Goal: Communication & Community: Answer question/provide support

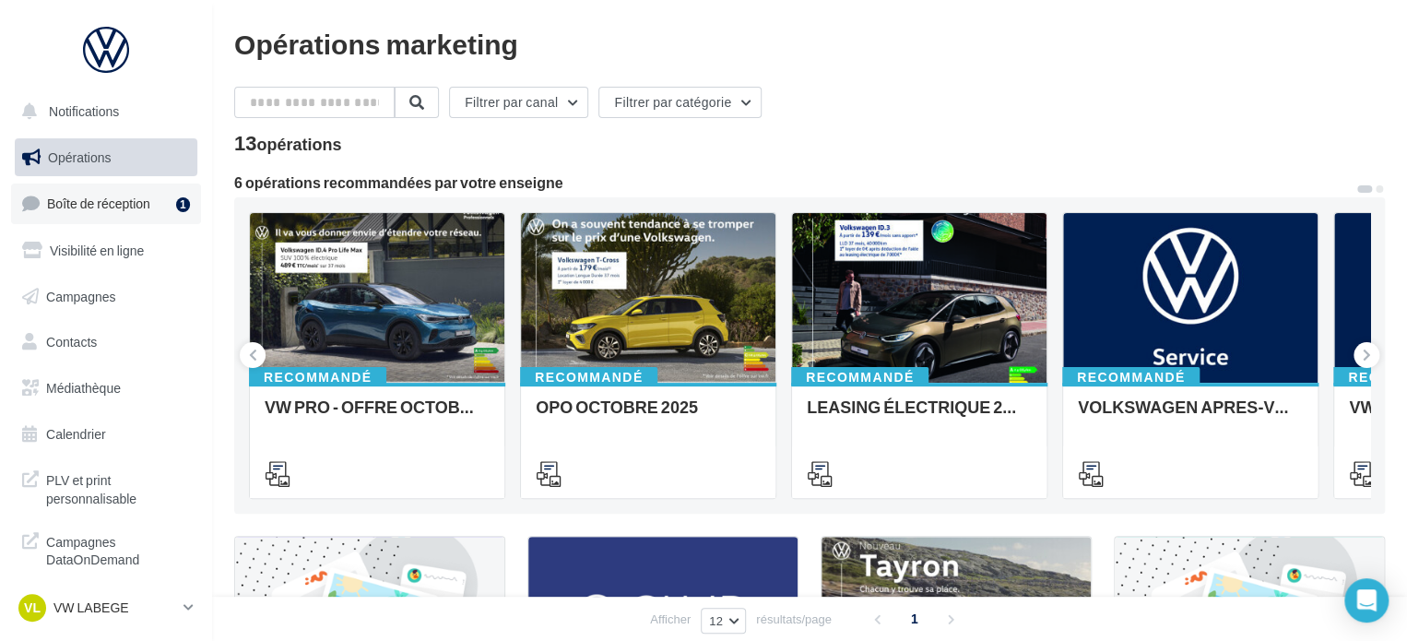
click at [125, 207] on span "Boîte de réception" at bounding box center [98, 203] width 103 height 16
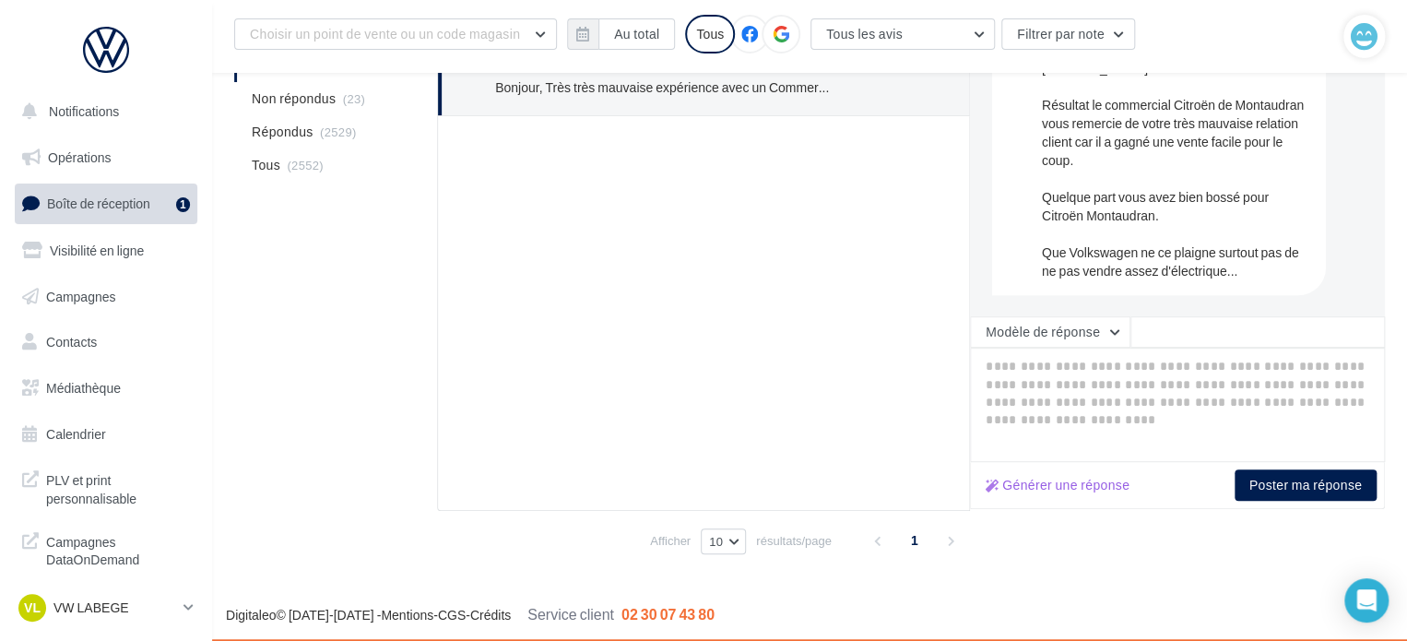
scroll to position [320, 0]
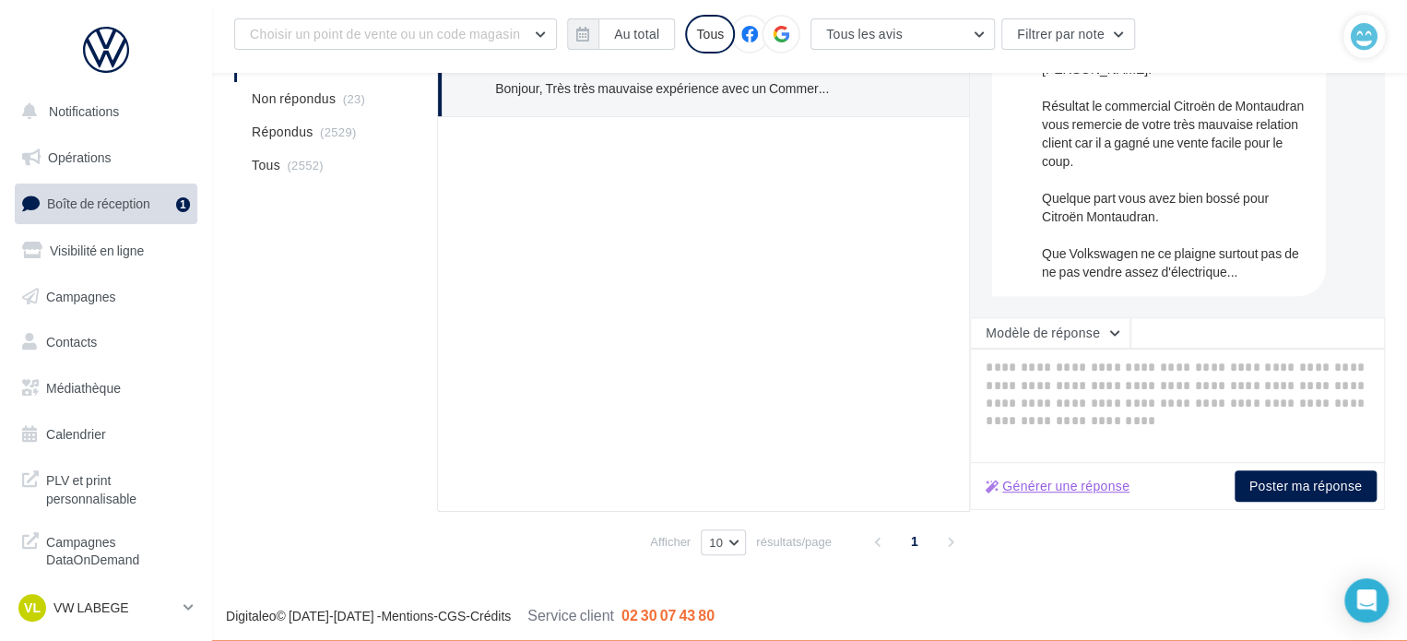
click at [1060, 493] on button "Générer une réponse" at bounding box center [1057, 486] width 159 height 22
type textarea "**********"
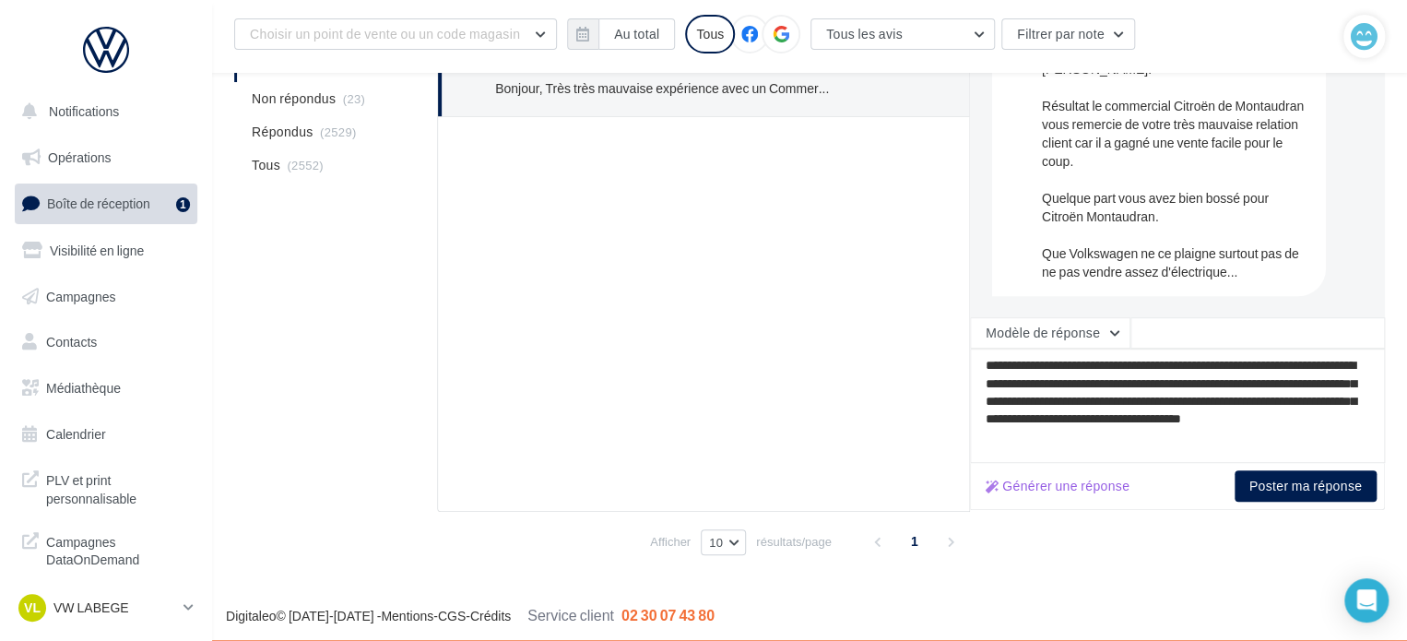
scroll to position [321, 0]
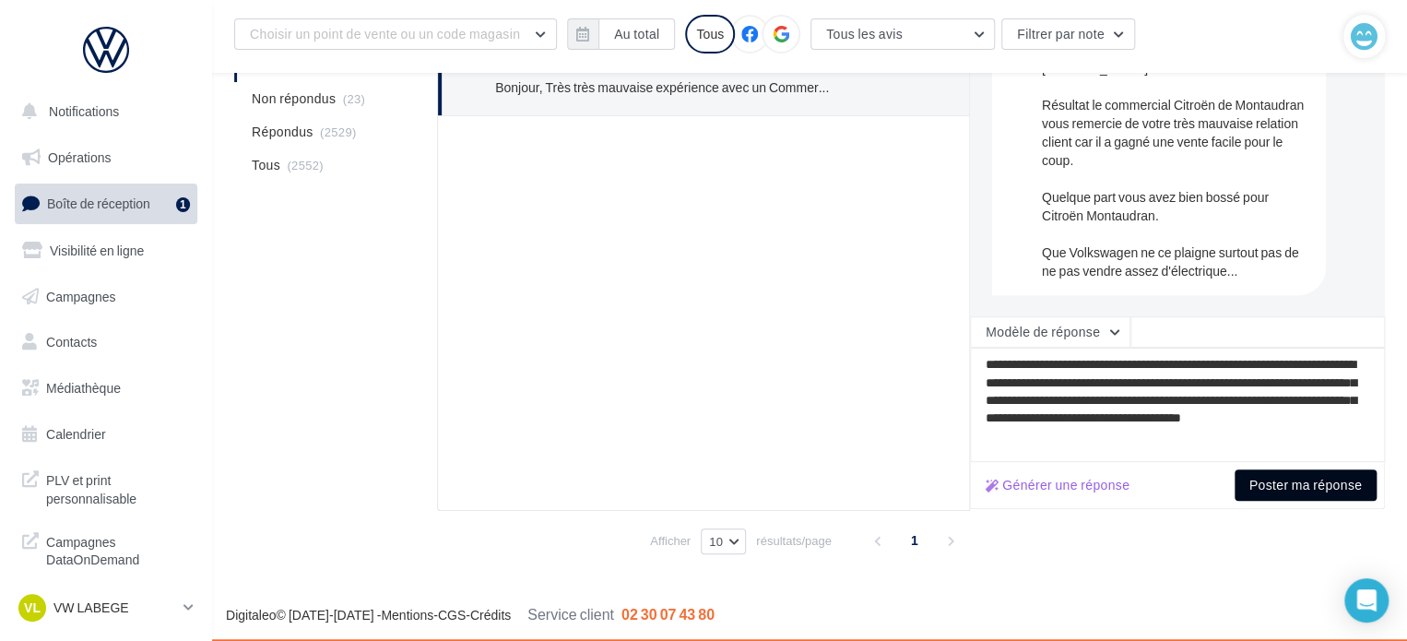
click at [1284, 478] on button "Poster ma réponse" at bounding box center [1306, 484] width 142 height 31
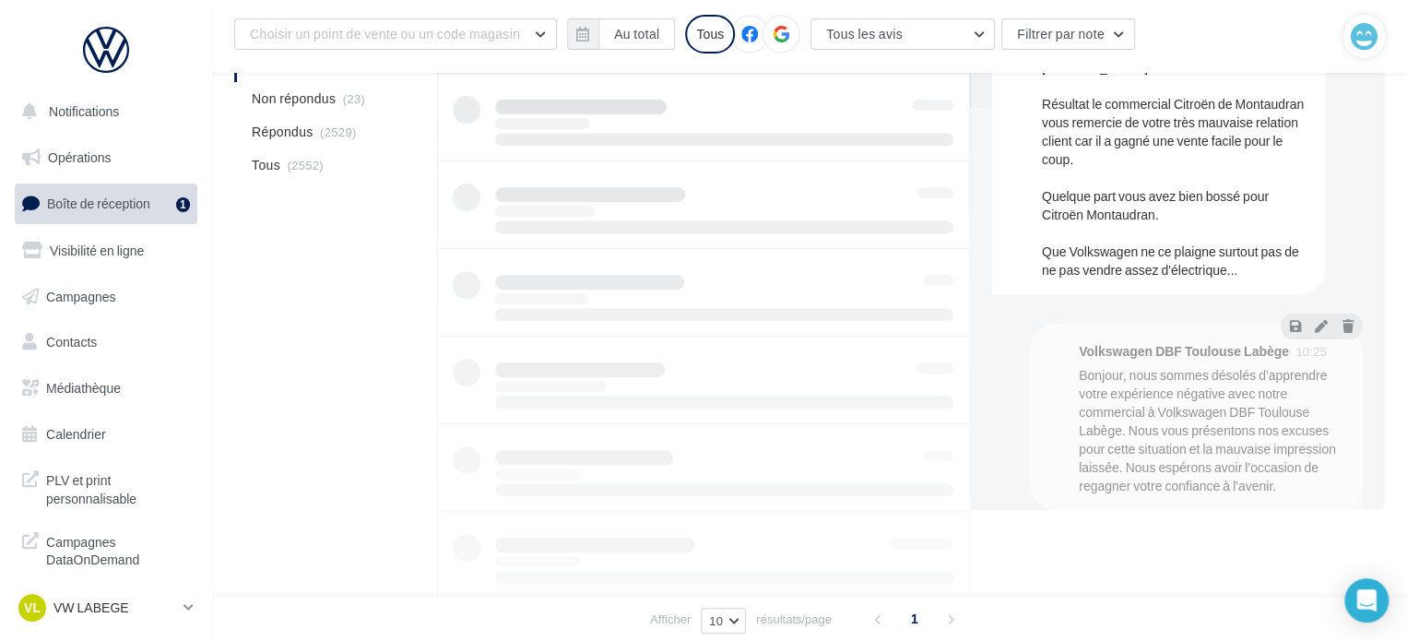
scroll to position [142, 0]
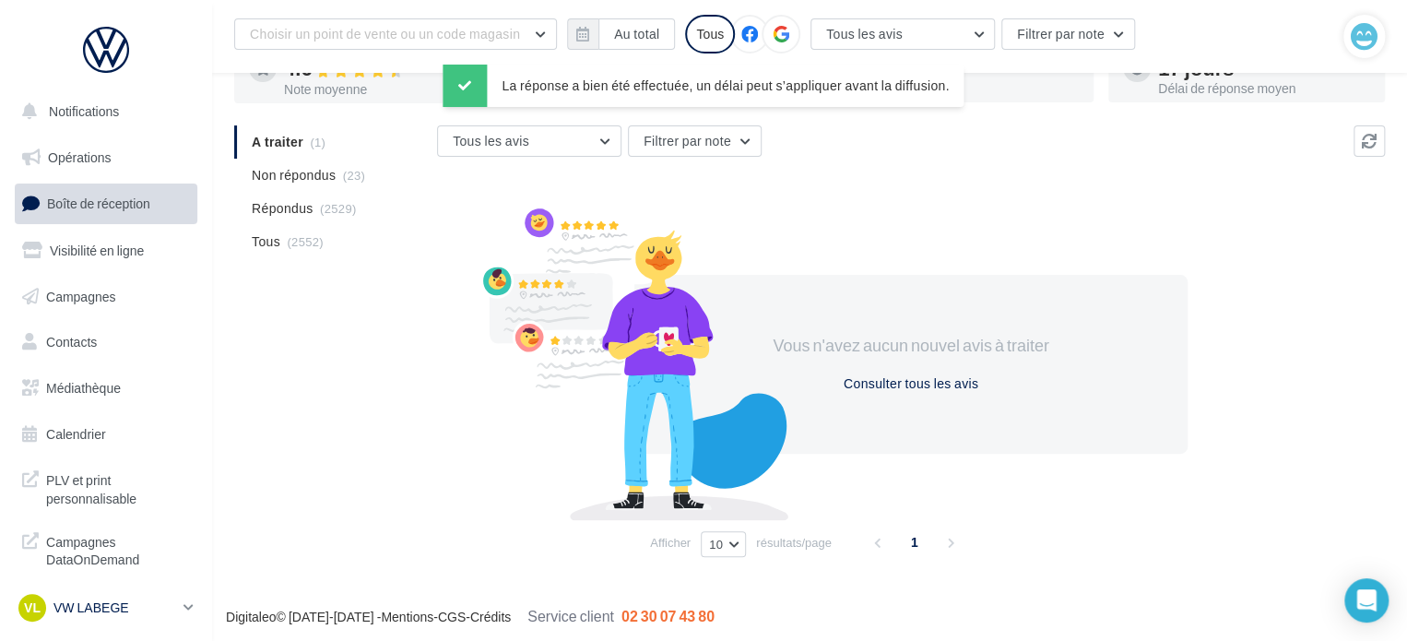
click at [125, 603] on p "VW LABEGE" at bounding box center [114, 607] width 123 height 18
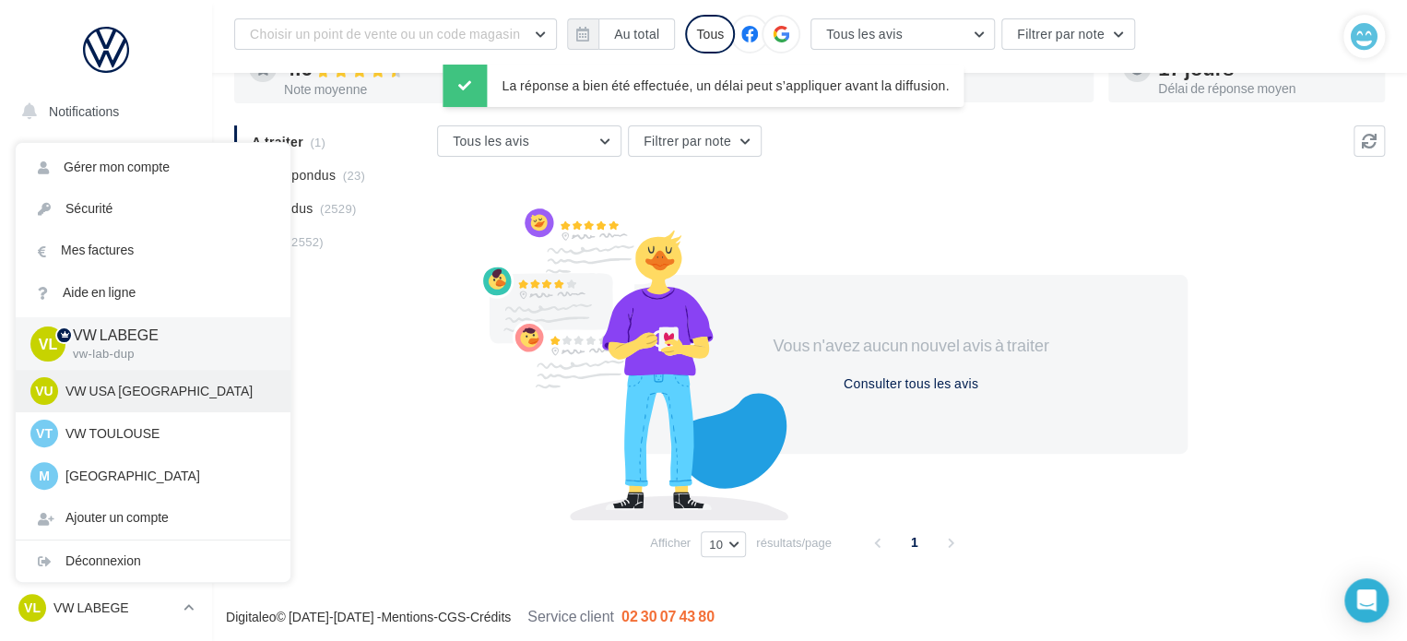
click at [149, 405] on div "VU VW USA TOULOUSE vw-tou-dup" at bounding box center [153, 391] width 275 height 42
click at [118, 394] on p "VW USA TOULOUSE" at bounding box center [166, 391] width 203 height 18
